Goal: Information Seeking & Learning: Learn about a topic

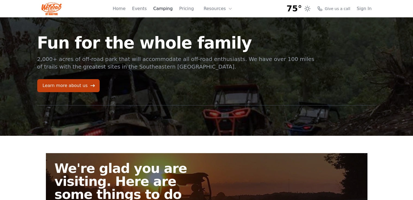
click at [170, 11] on link "Camping" at bounding box center [162, 8] width 19 height 7
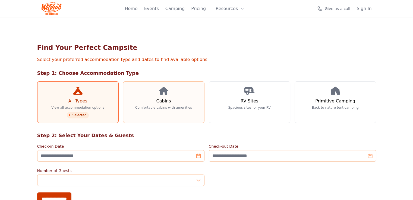
click at [156, 102] on link "Cabins Comfortable cabins with amenities" at bounding box center [163, 102] width 81 height 42
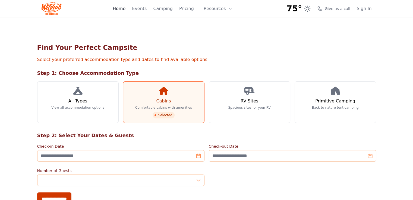
click at [122, 8] on link "Home" at bounding box center [119, 8] width 13 height 7
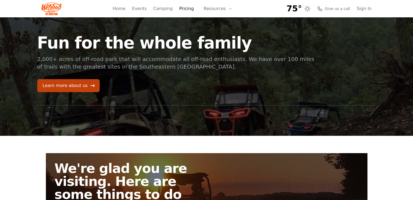
click at [186, 9] on link "Pricing" at bounding box center [186, 8] width 15 height 7
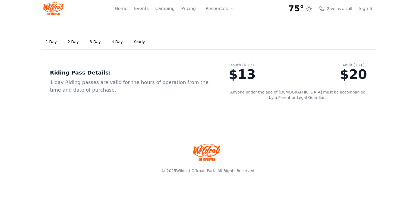
click at [92, 41] on link "3 Day" at bounding box center [95, 42] width 20 height 15
click at [132, 41] on link "Yearly" at bounding box center [139, 42] width 20 height 15
click at [89, 41] on link "3 Day" at bounding box center [95, 42] width 20 height 15
click at [231, 11] on icon at bounding box center [232, 9] width 4 height 4
click at [198, 69] on div "Riding Pass Details:" at bounding box center [130, 73] width 161 height 8
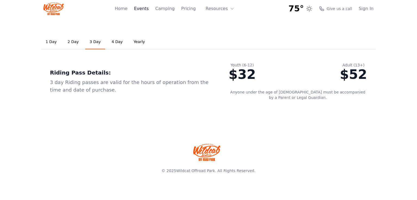
click at [145, 11] on link "Events" at bounding box center [141, 8] width 15 height 7
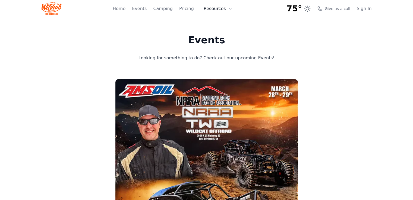
click at [213, 11] on button "Resources" at bounding box center [217, 8] width 35 height 11
click at [214, 19] on link "About" at bounding box center [226, 22] width 52 height 10
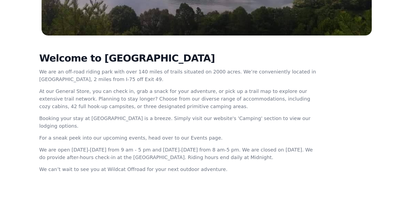
scroll to position [203, 0]
